Goal: Check status: Check status

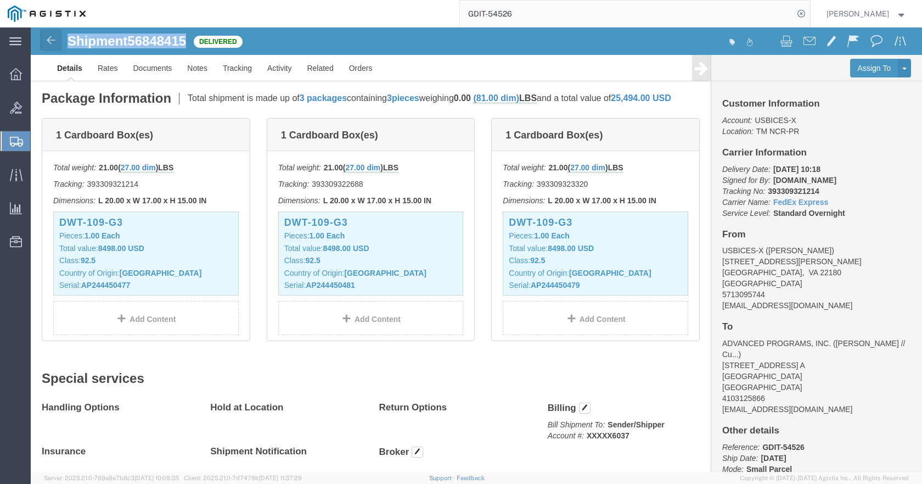
click img
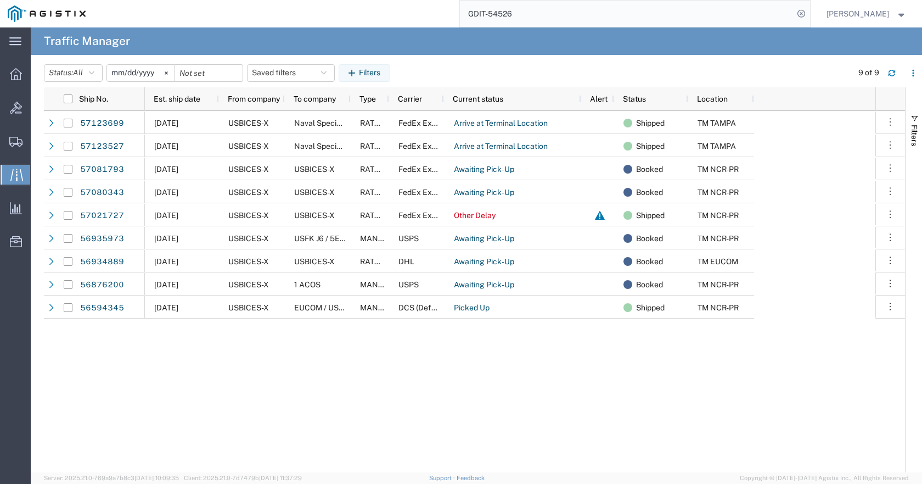
click at [661, 8] on input "GDIT-54526" at bounding box center [627, 14] width 334 height 26
type input "G"
type input "gdit-29587"
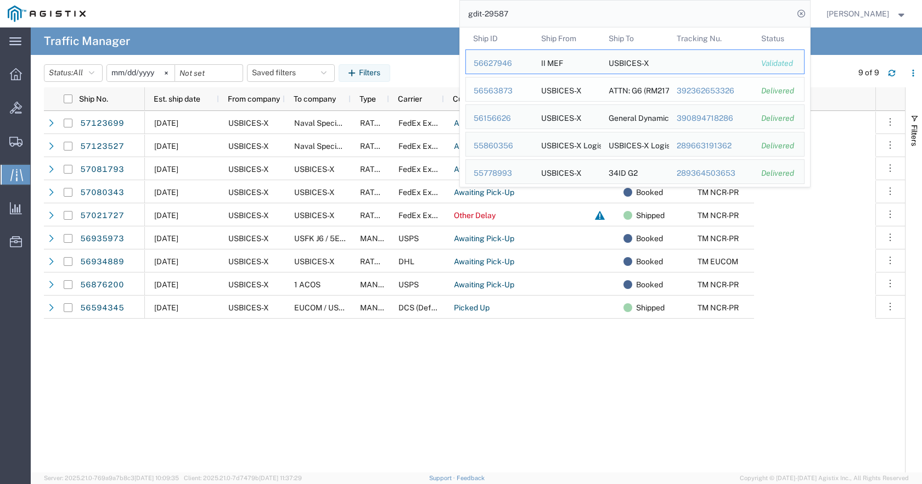
click at [510, 90] on div "56563873" at bounding box center [500, 91] width 52 height 12
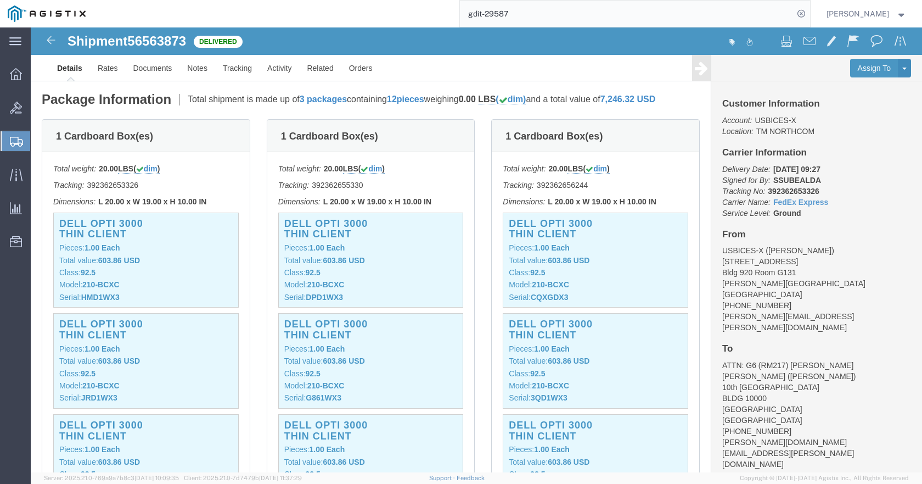
scroll to position [220, 0]
click p "Model: 210-BCXC"
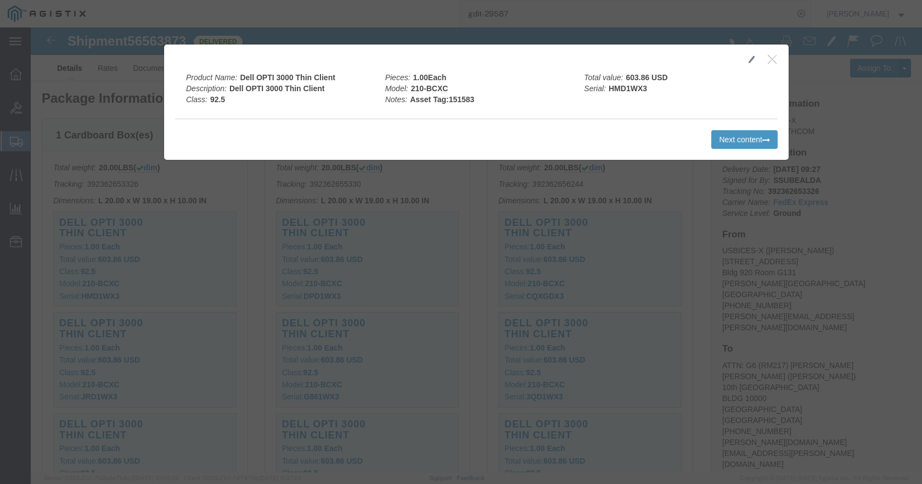
click button "button"
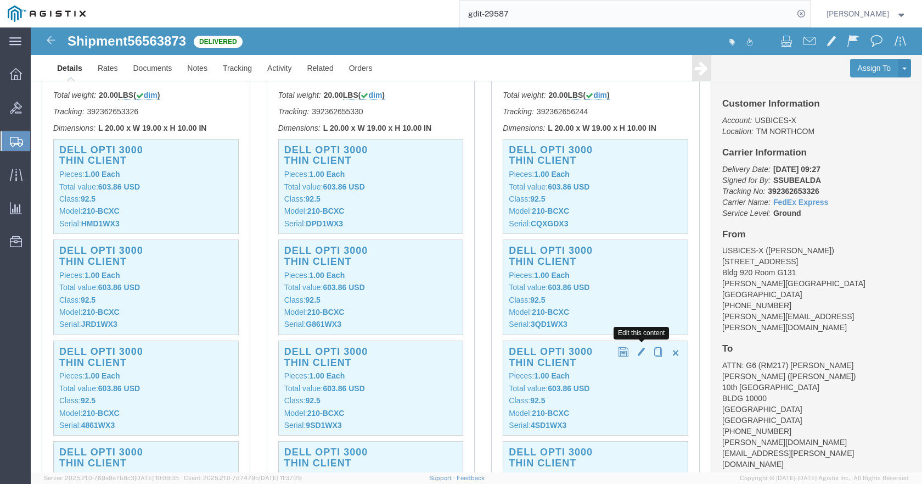
scroll to position [384, 0]
